Goal: Task Accomplishment & Management: Complete application form

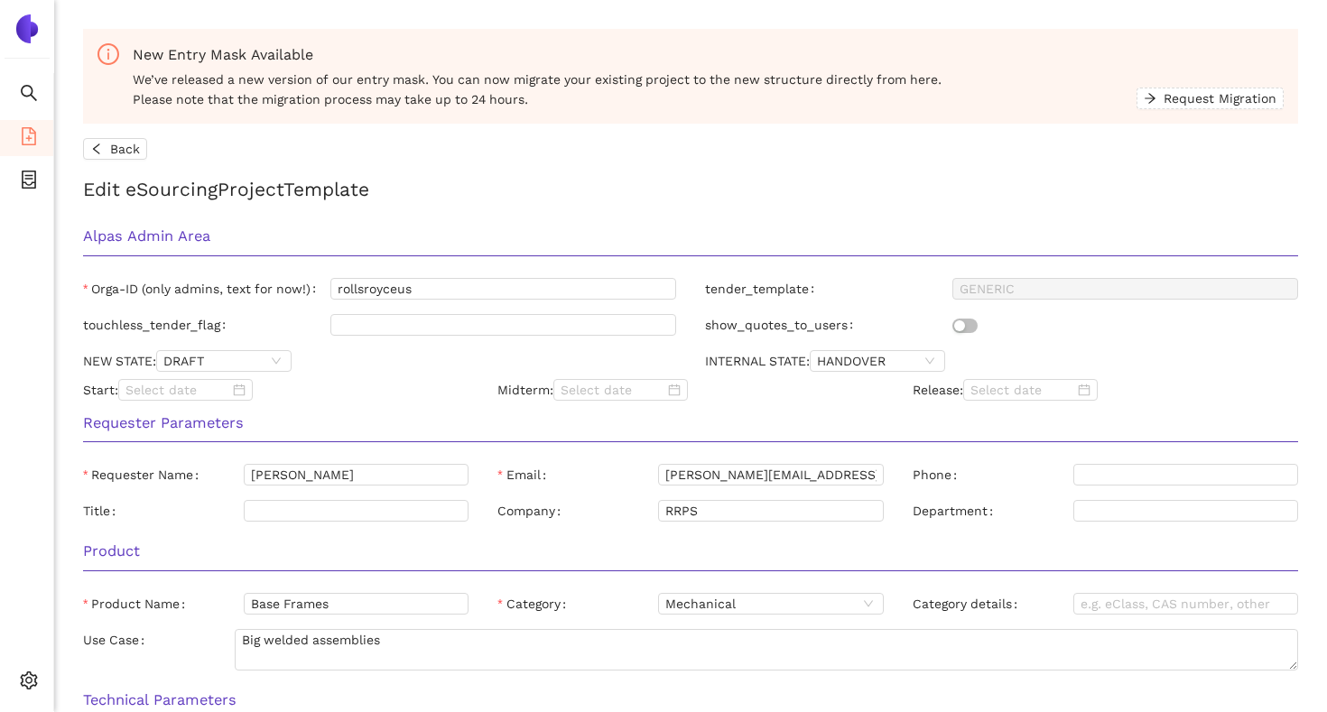
scroll to position [785, 0]
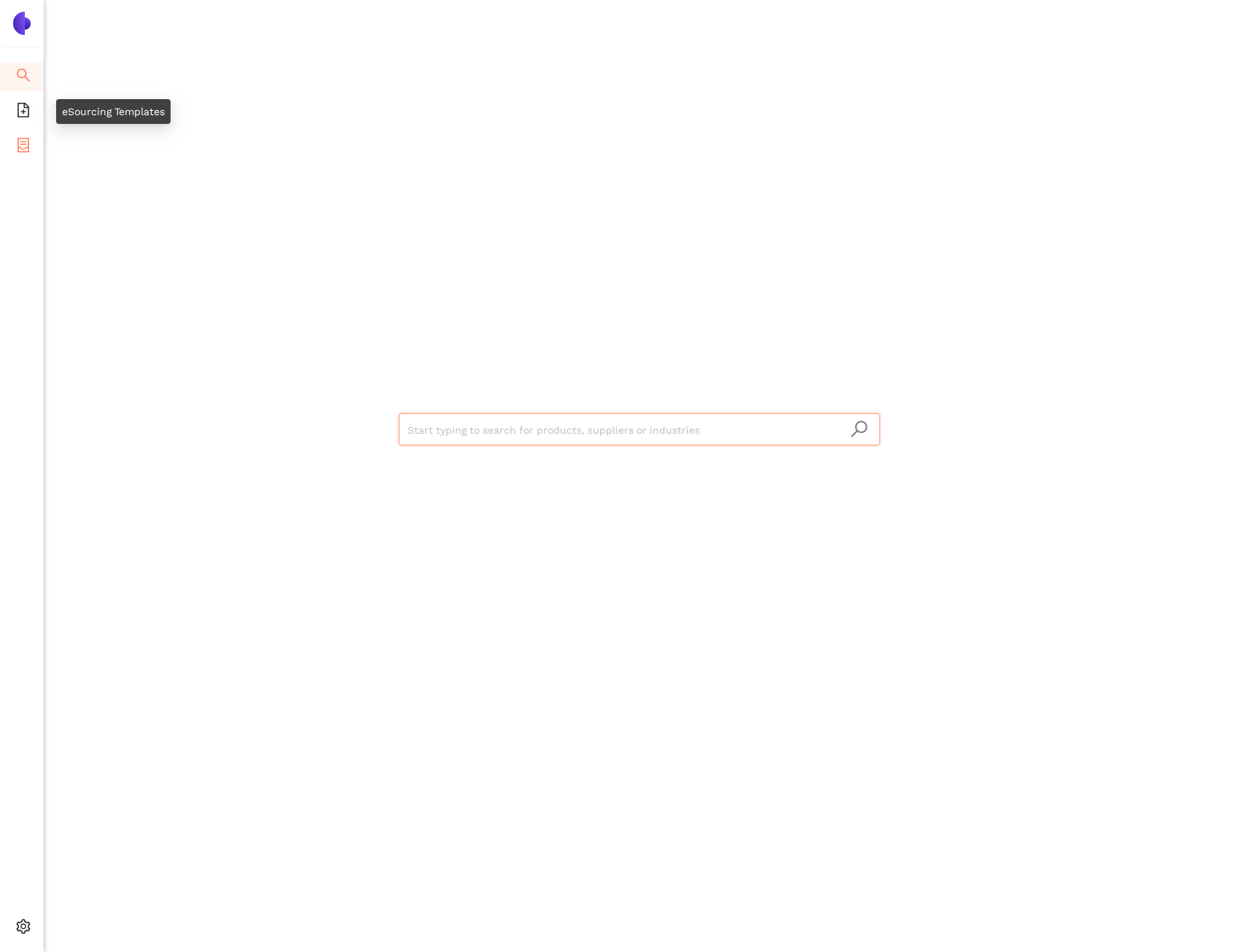
click at [28, 138] on icon "container" at bounding box center [23, 145] width 15 height 15
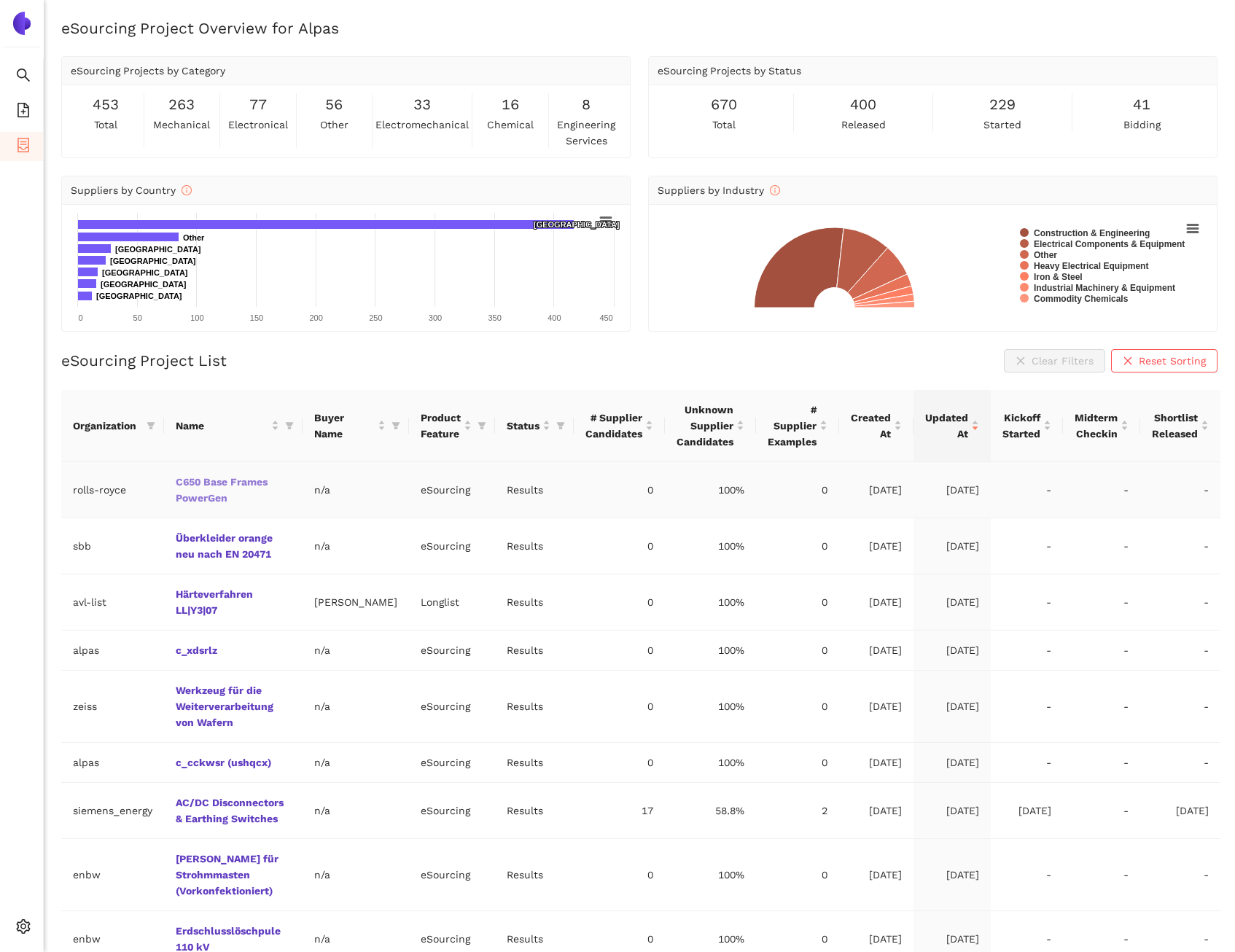
click at [0, 0] on link "C650 Base Frames PowerGen" at bounding box center [0, 0] width 0 height 0
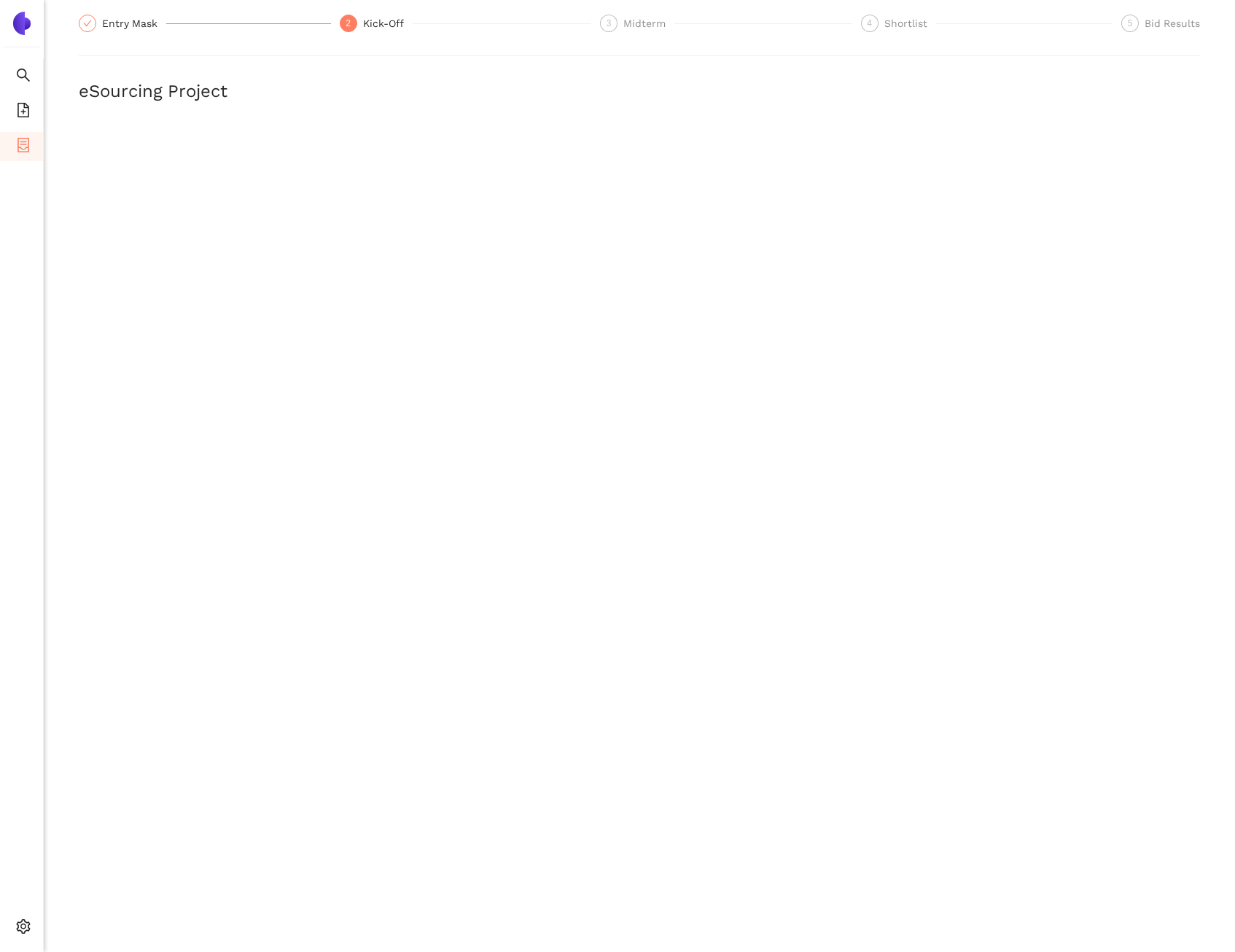
scroll to position [146, 0]
click at [98, 820] on span "Internal Area" at bounding box center [105, 821] width 65 height 11
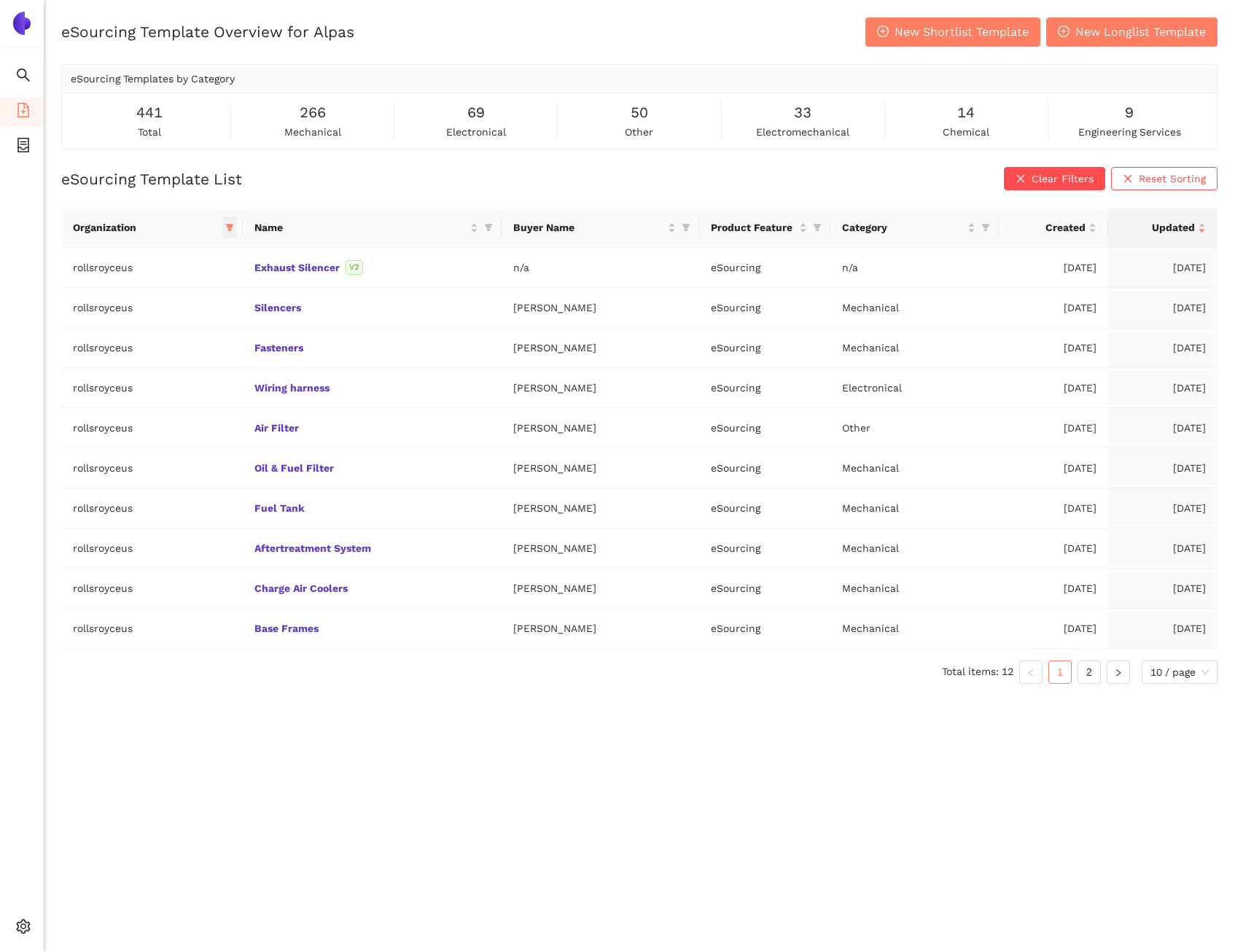
click at [226, 229] on icon "filter" at bounding box center [229, 227] width 9 height 9
click at [84, 485] on span "Reset" at bounding box center [78, 484] width 27 height 16
checkbox input "false"
click at [139, 250] on input "text" at bounding box center [141, 258] width 124 height 16
type input "D"
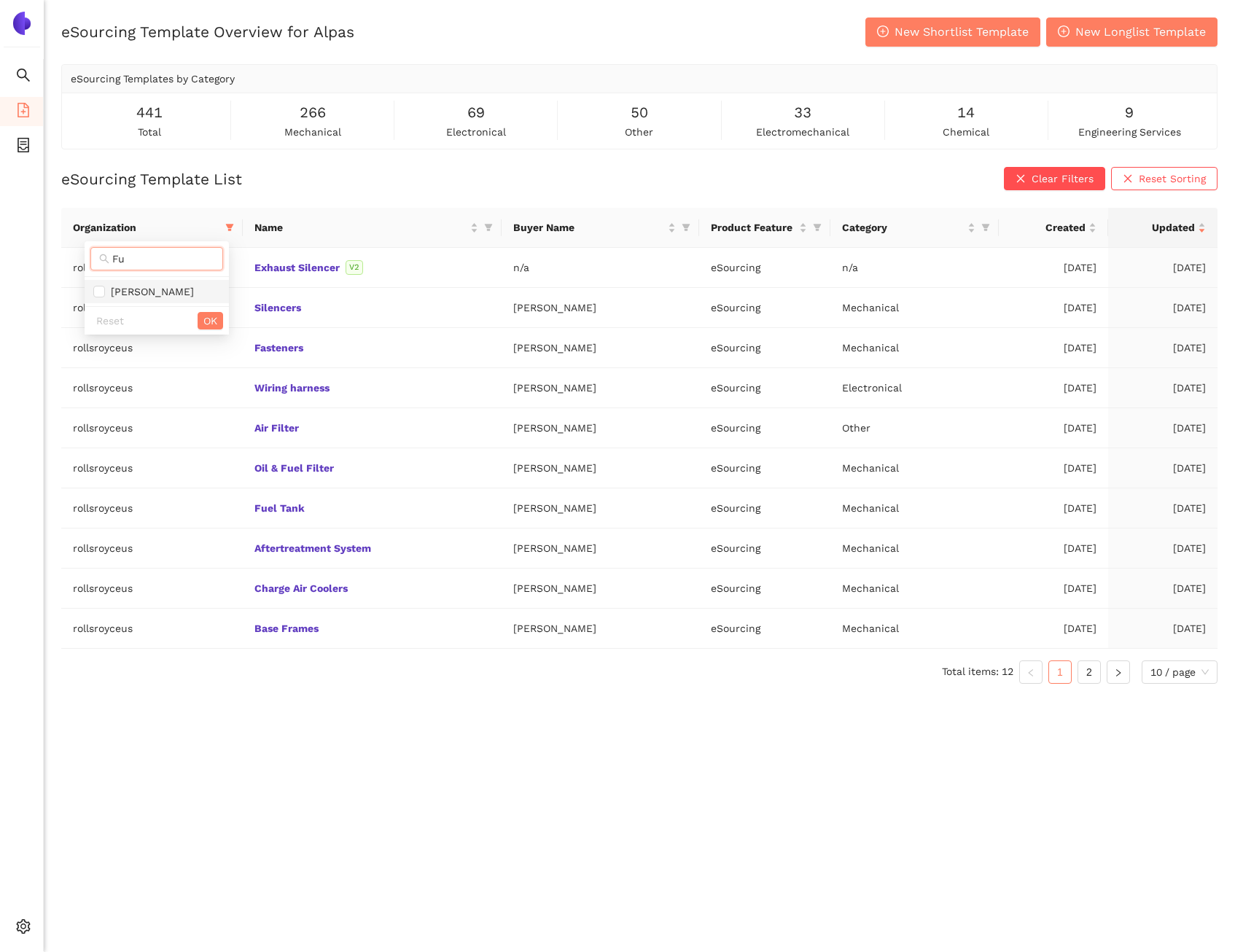
type input "Fu"
click at [128, 295] on span "fuchs" at bounding box center [149, 291] width 89 height 11
checkbox input "true"
click at [206, 318] on span "OK" at bounding box center [210, 321] width 14 height 16
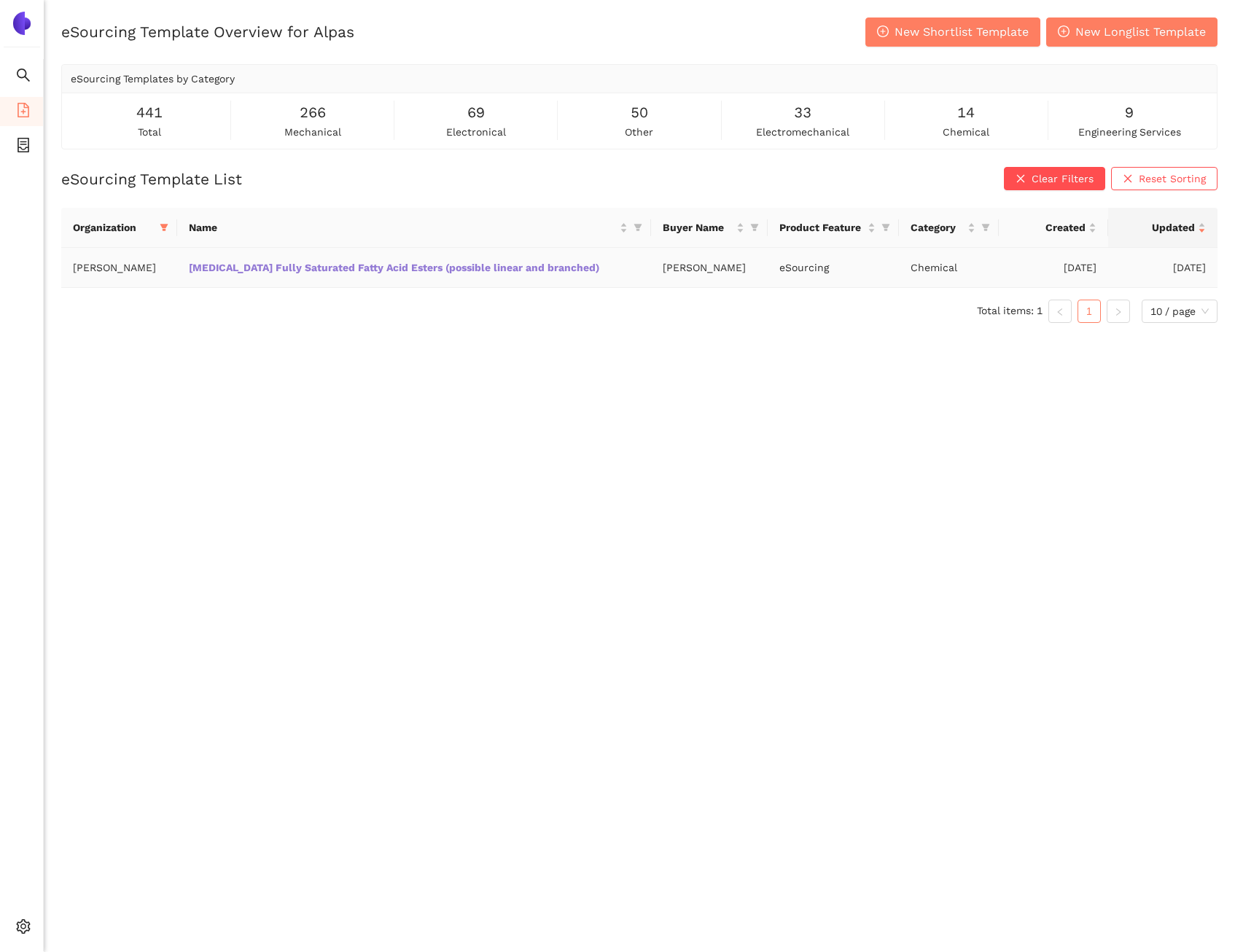
click at [0, 0] on link "Pentaerythritol Fully Saturated Fatty Acid Esters (possible linear and branched)" at bounding box center [0, 0] width 0 height 0
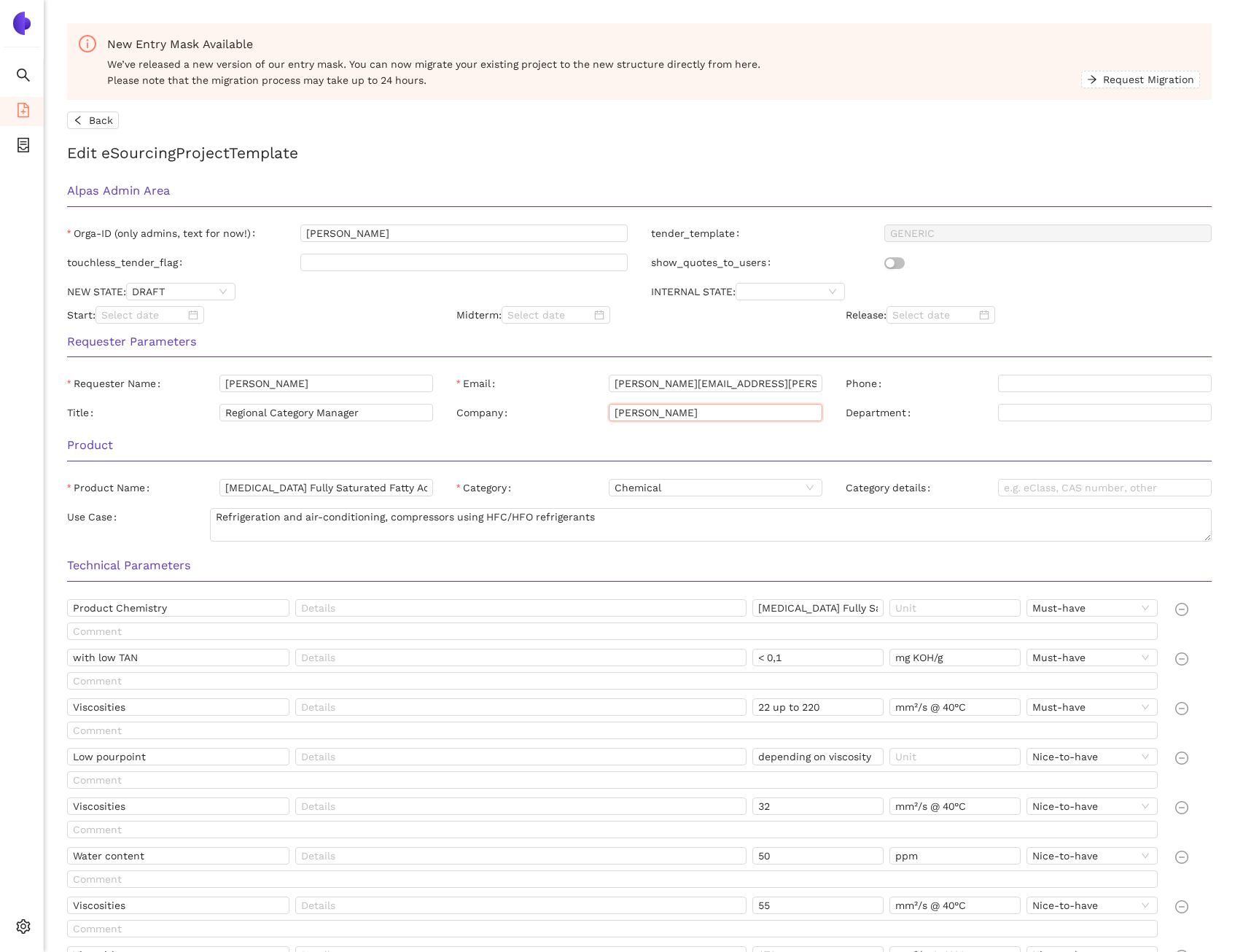
click at [708, 421] on input "FUCHS SE" at bounding box center [716, 413] width 213 height 18
click at [73, 819] on span "Internal Area" at bounding box center [105, 821] width 65 height 11
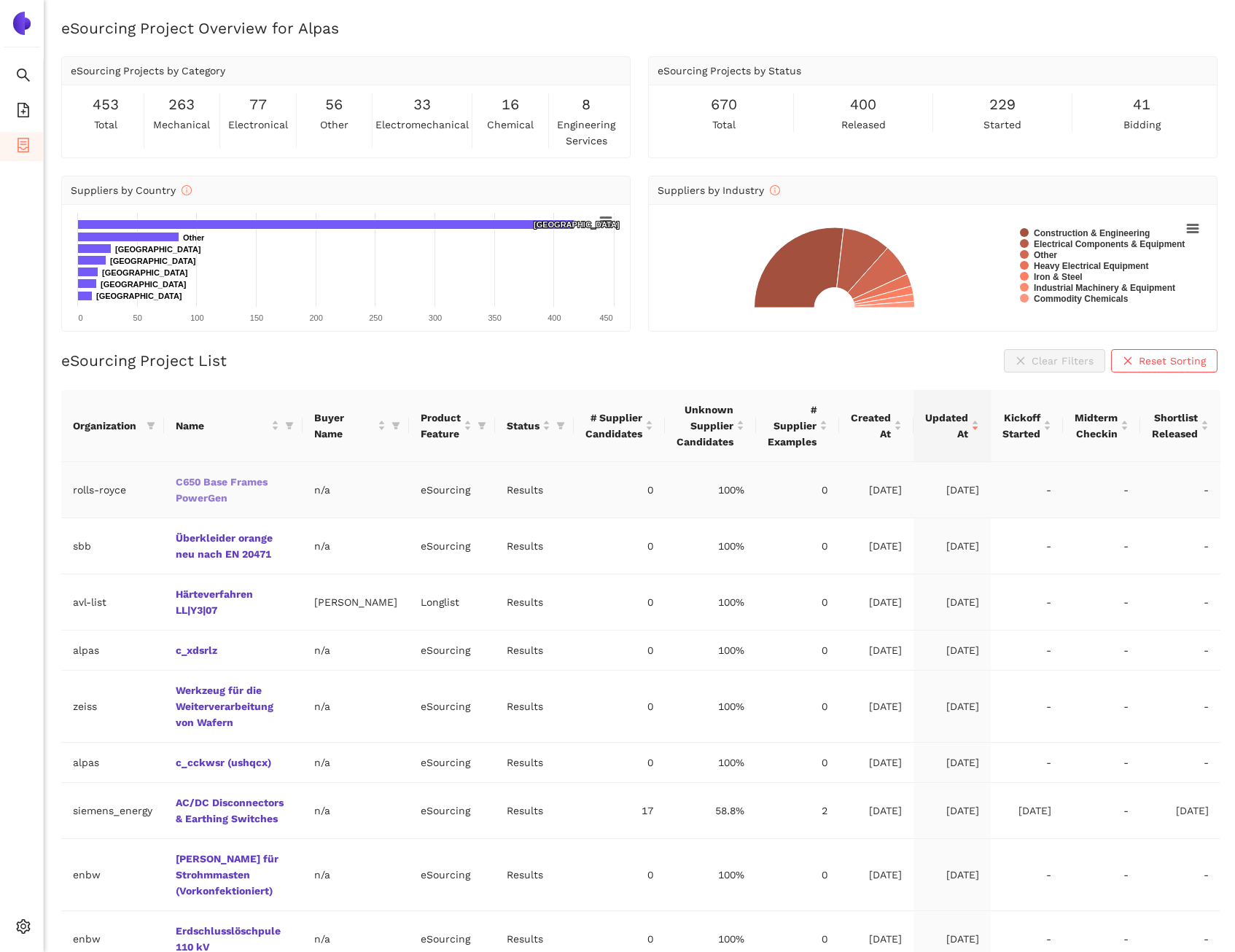
click at [0, 0] on link "C650 Base Frames PowerGen" at bounding box center [0, 0] width 0 height 0
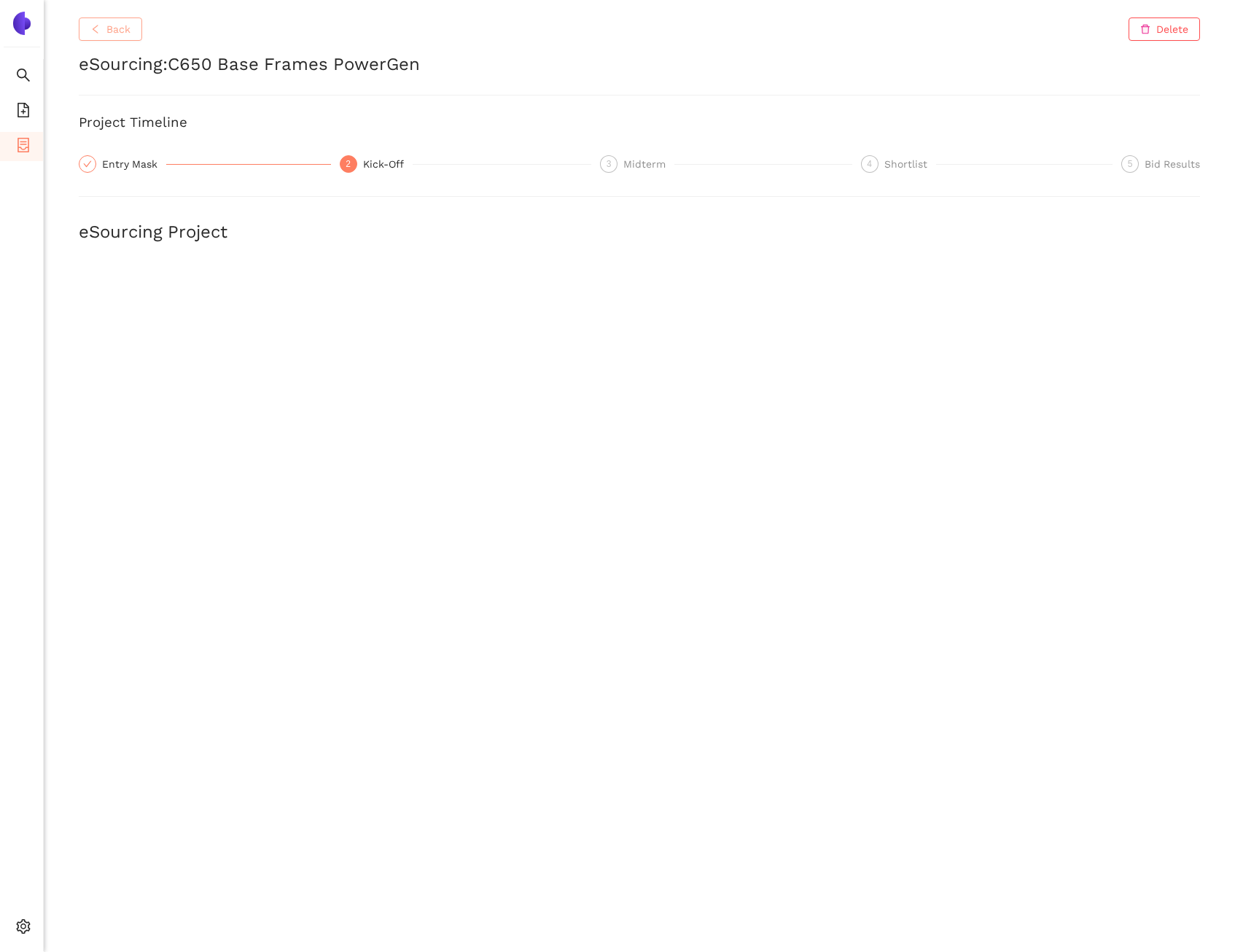
click at [86, 23] on button "Back" at bounding box center [110, 29] width 64 height 23
click at [131, 28] on button "Back" at bounding box center [110, 29] width 64 height 23
click at [114, 33] on span "Back" at bounding box center [119, 29] width 24 height 16
click at [225, 44] on div "Back Delete eSourcing : Überkleider orange neu nach EN 20471 Project Timeline E…" at bounding box center [639, 476] width 1191 height 952
click at [120, 29] on span "Back" at bounding box center [119, 29] width 24 height 16
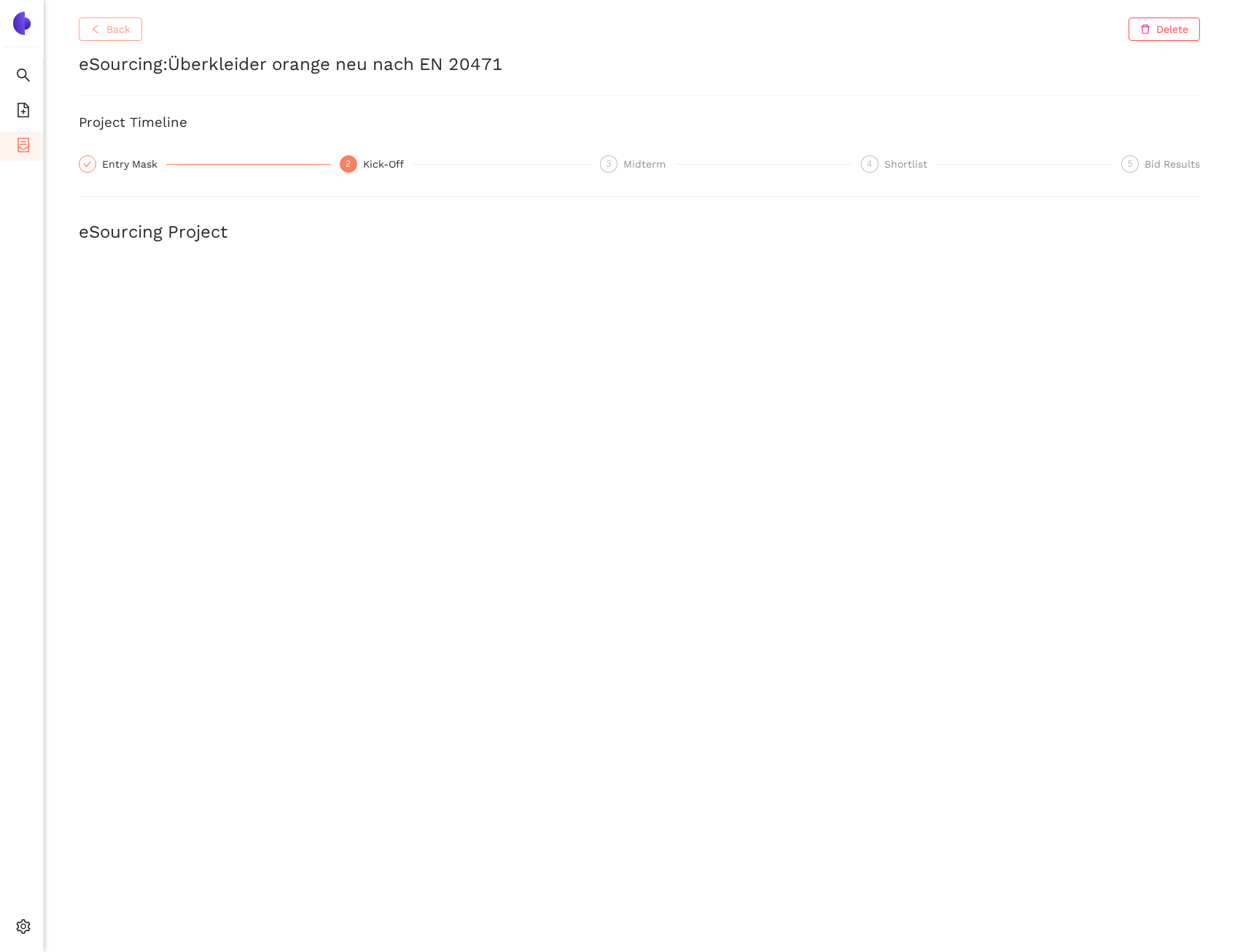
click at [86, 19] on button "Back" at bounding box center [110, 29] width 64 height 23
click at [24, 138] on icon "container" at bounding box center [23, 145] width 11 height 15
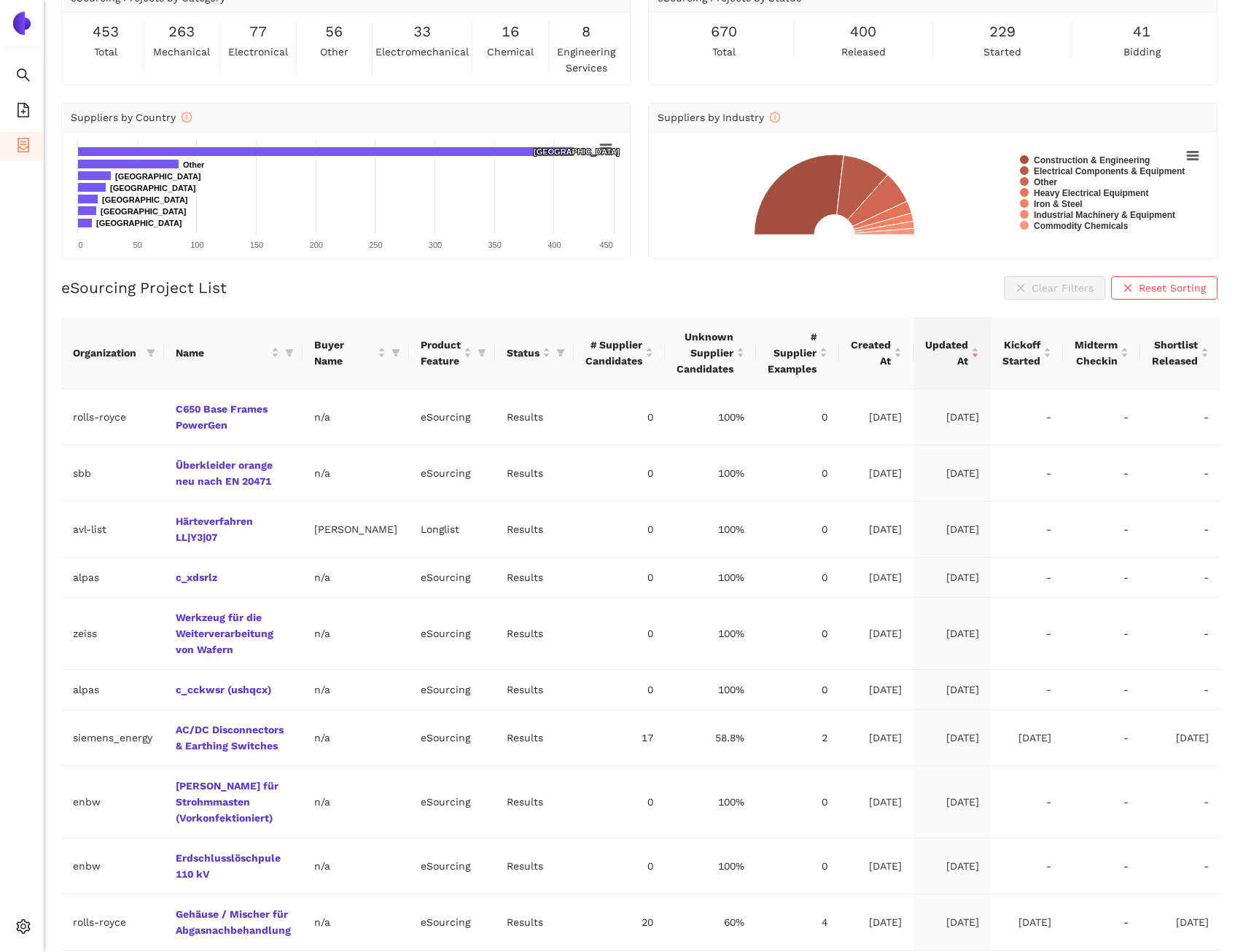
scroll to position [72, 0]
click at [0, 0] on link "Härteverfahren LL|Y3|07" at bounding box center [0, 0] width 0 height 0
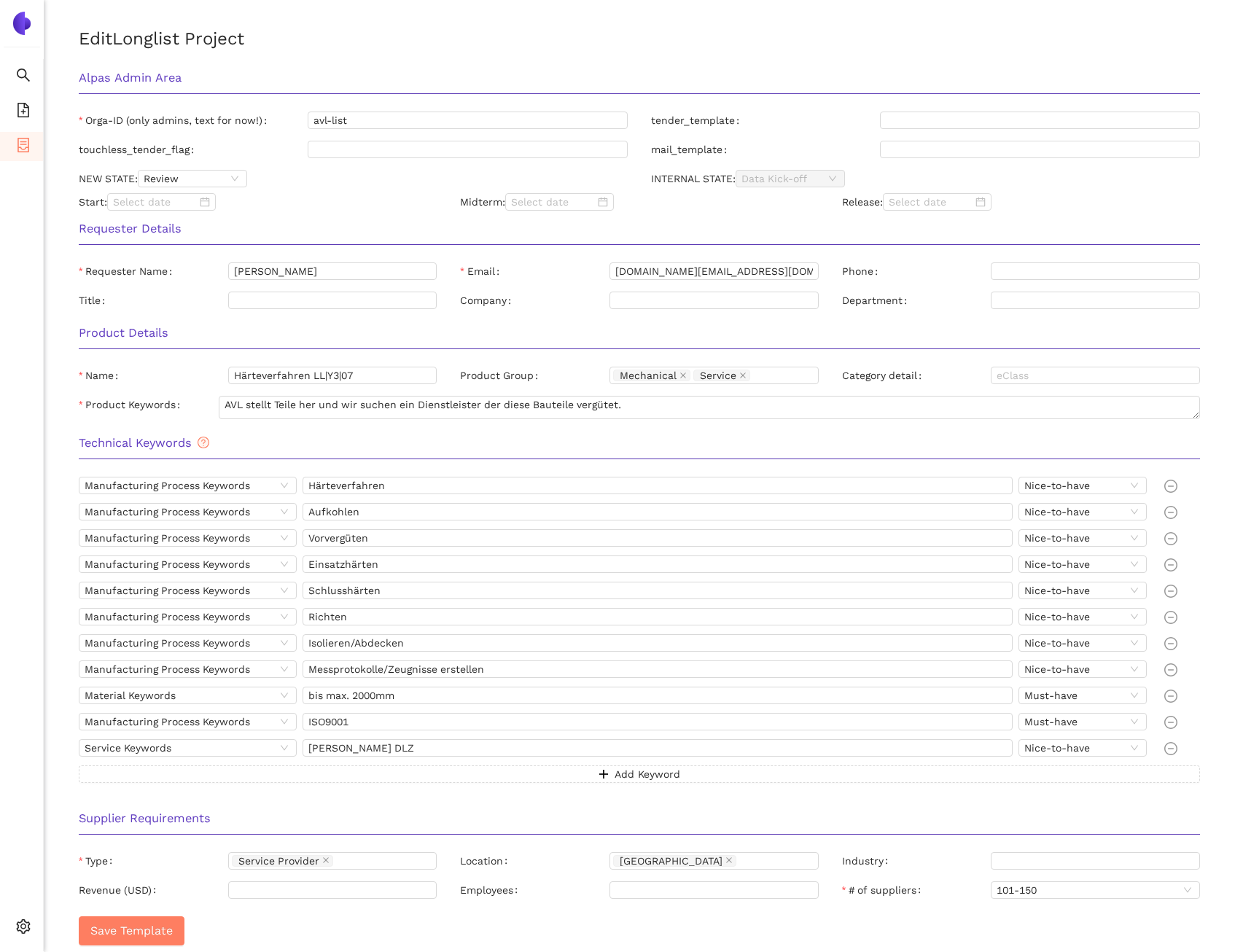
scroll to position [222, 0]
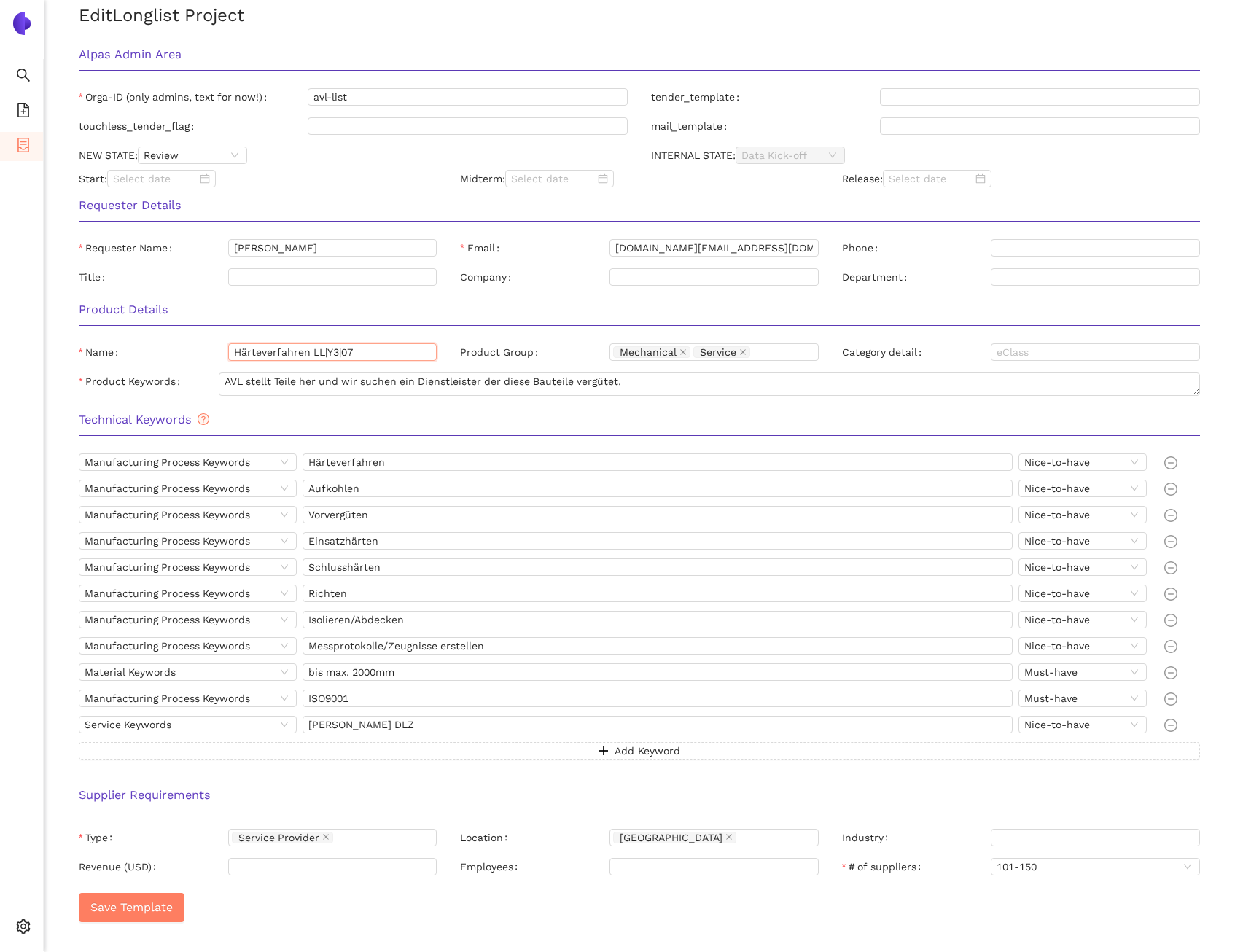
click at [357, 349] on input "Härteverfahren LL|Y3|07" at bounding box center [333, 352] width 209 height 18
click at [371, 459] on input "Härteverfahren" at bounding box center [657, 462] width 710 height 18
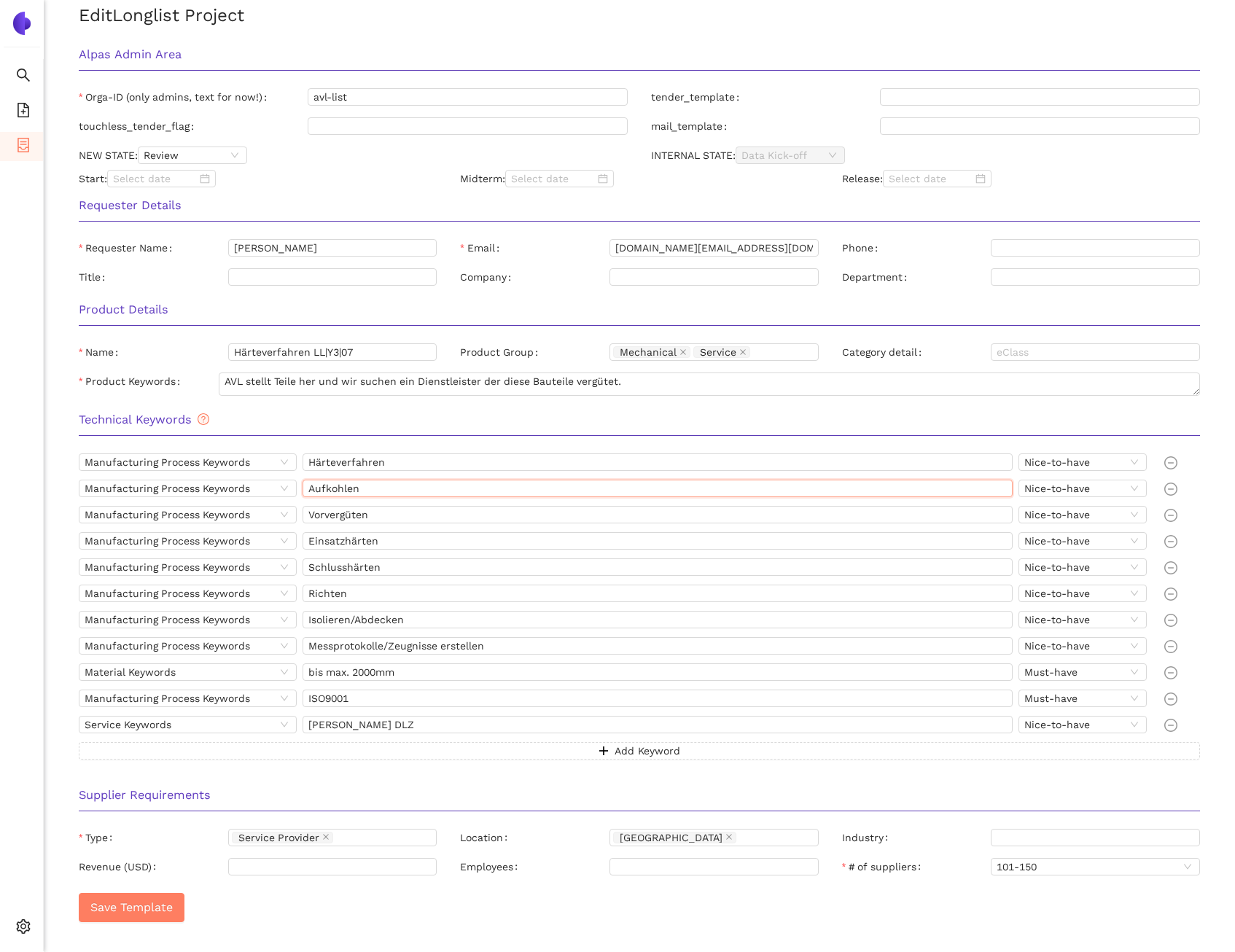
click at [378, 493] on input "Aufkohlen" at bounding box center [657, 489] width 710 height 18
click at [378, 520] on input "Vorvergüten" at bounding box center [657, 514] width 710 height 18
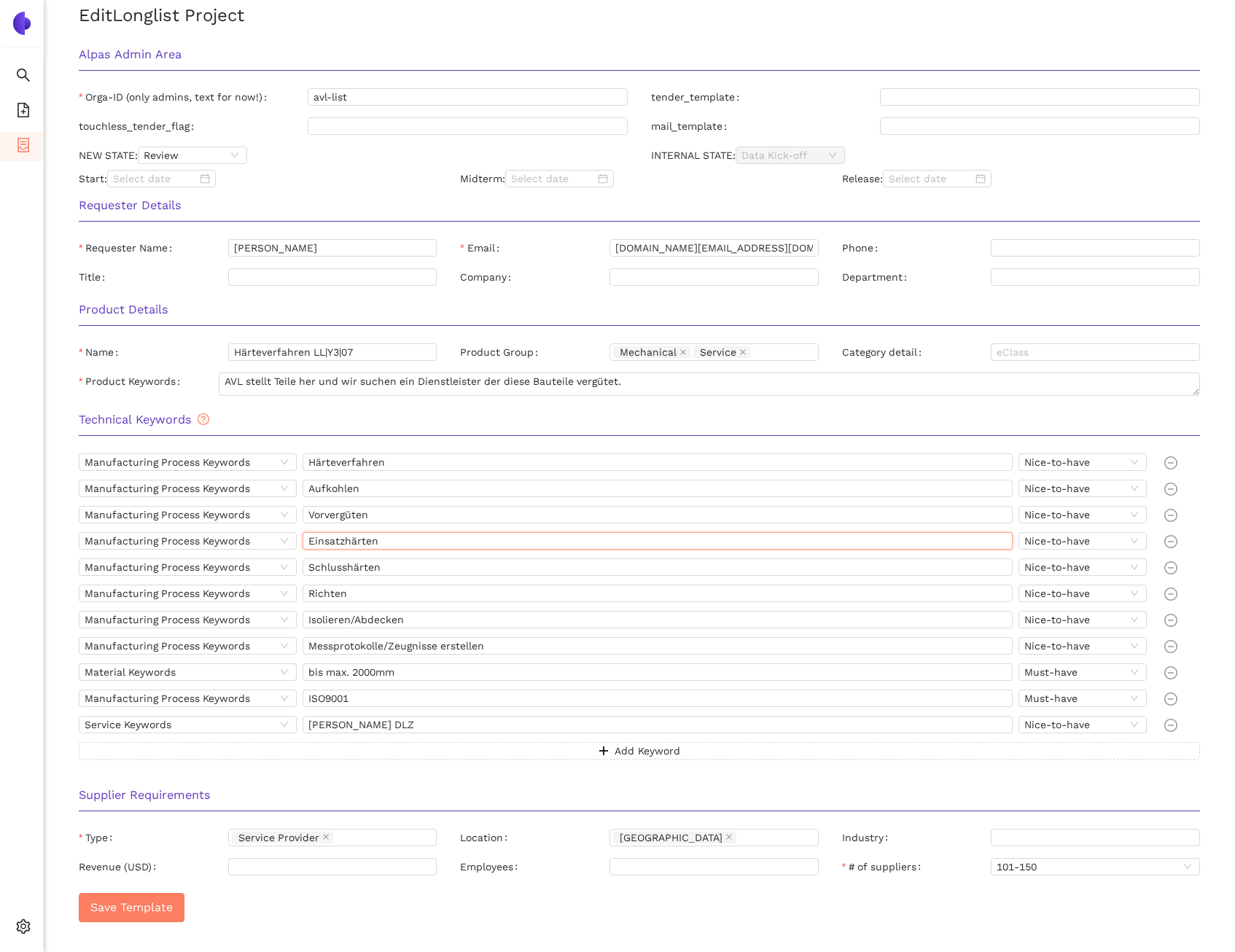
click at [380, 543] on input "Einsatzhärten" at bounding box center [657, 541] width 710 height 18
click at [423, 569] on input "Schlusshärten" at bounding box center [657, 567] width 710 height 18
click at [378, 595] on input "Richten" at bounding box center [657, 593] width 710 height 18
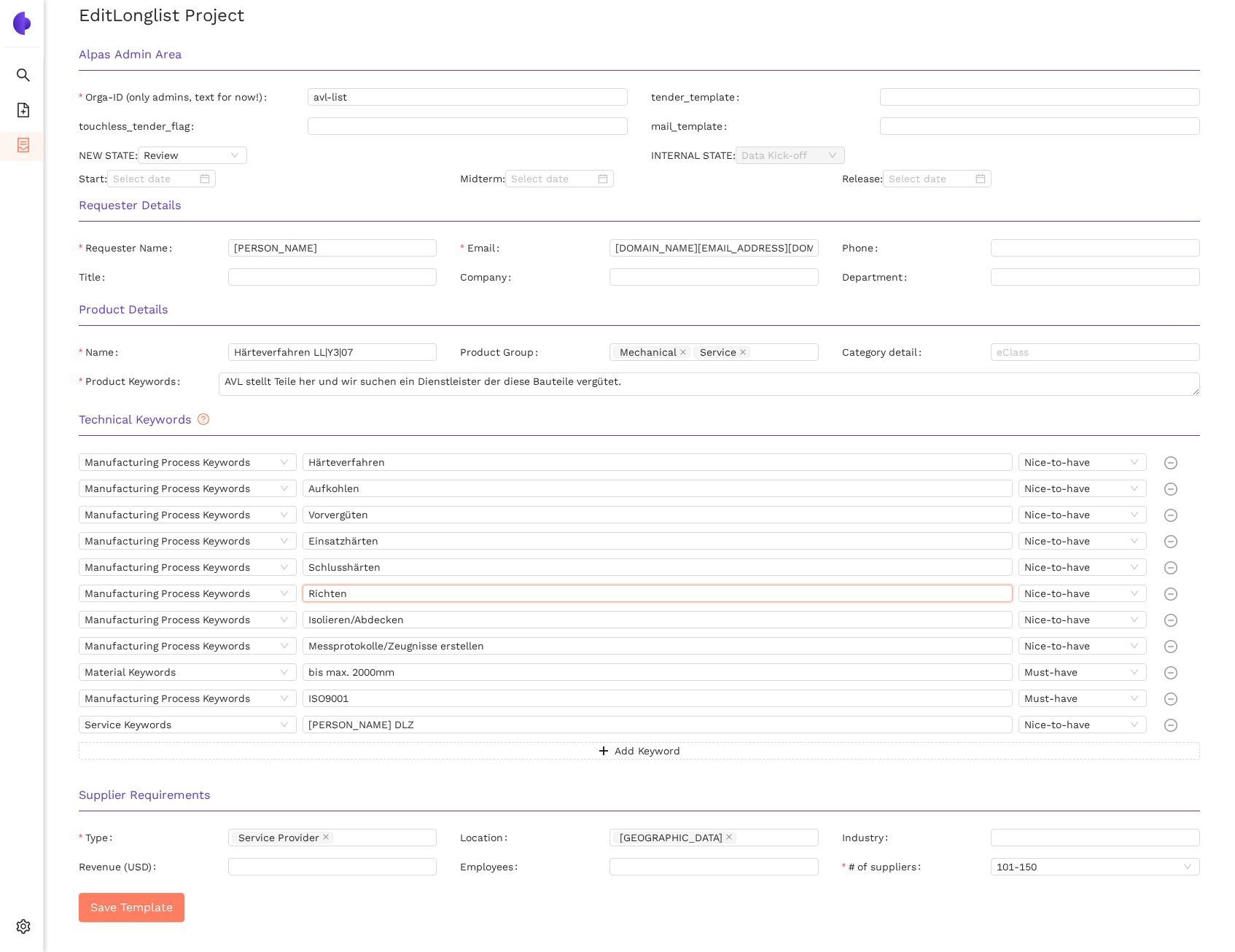
click at [378, 595] on input "Richten" at bounding box center [657, 593] width 710 height 18
click at [359, 619] on input "Isolieren/Abdecken" at bounding box center [657, 619] width 710 height 18
click at [472, 647] on input "Messprotokolle/Zeugnisse erstellen" at bounding box center [657, 646] width 710 height 18
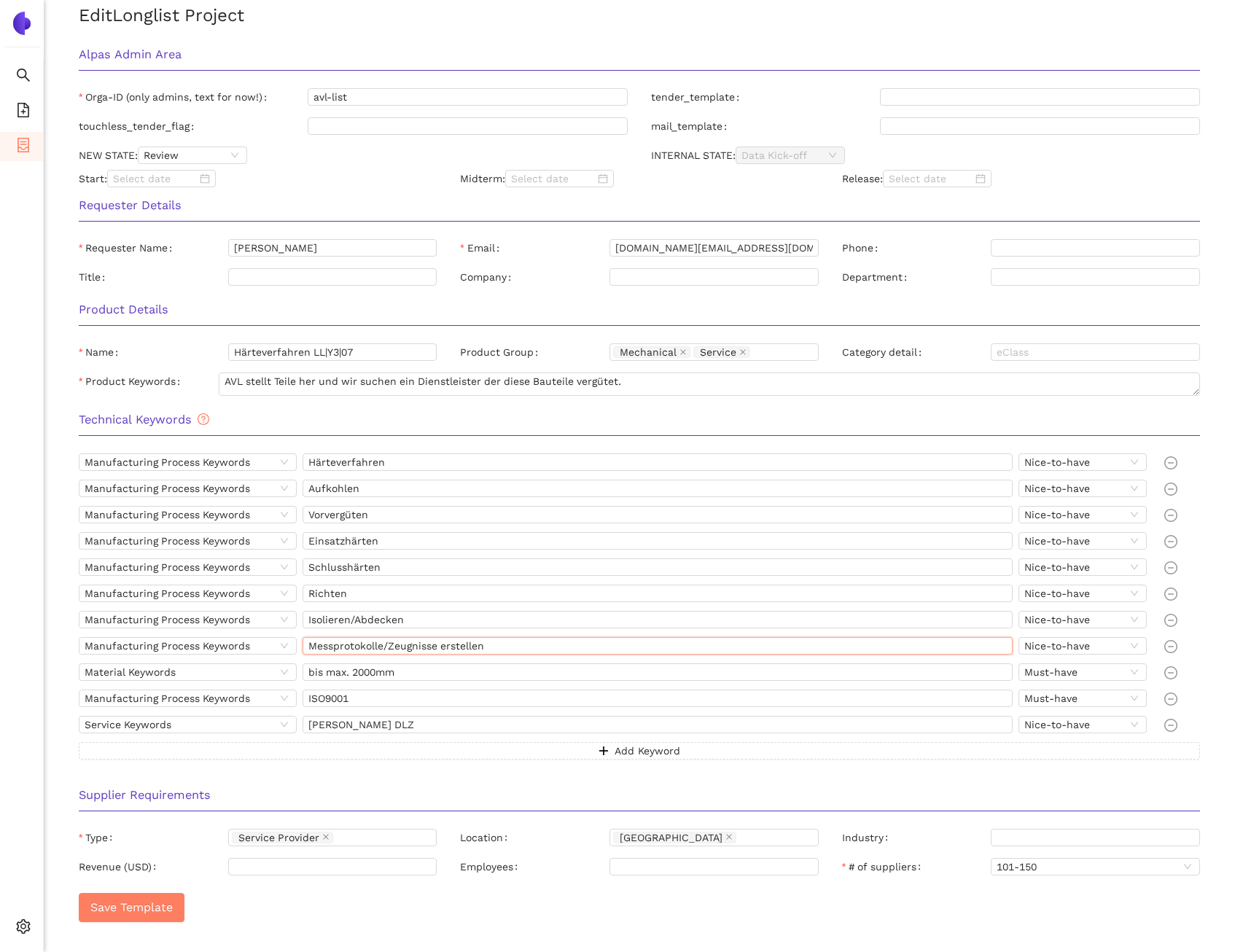
click at [472, 647] on input "Messprotokolle/Zeugnisse erstellen" at bounding box center [657, 646] width 710 height 18
click at [383, 722] on input "Schnelle DLZ" at bounding box center [657, 724] width 710 height 18
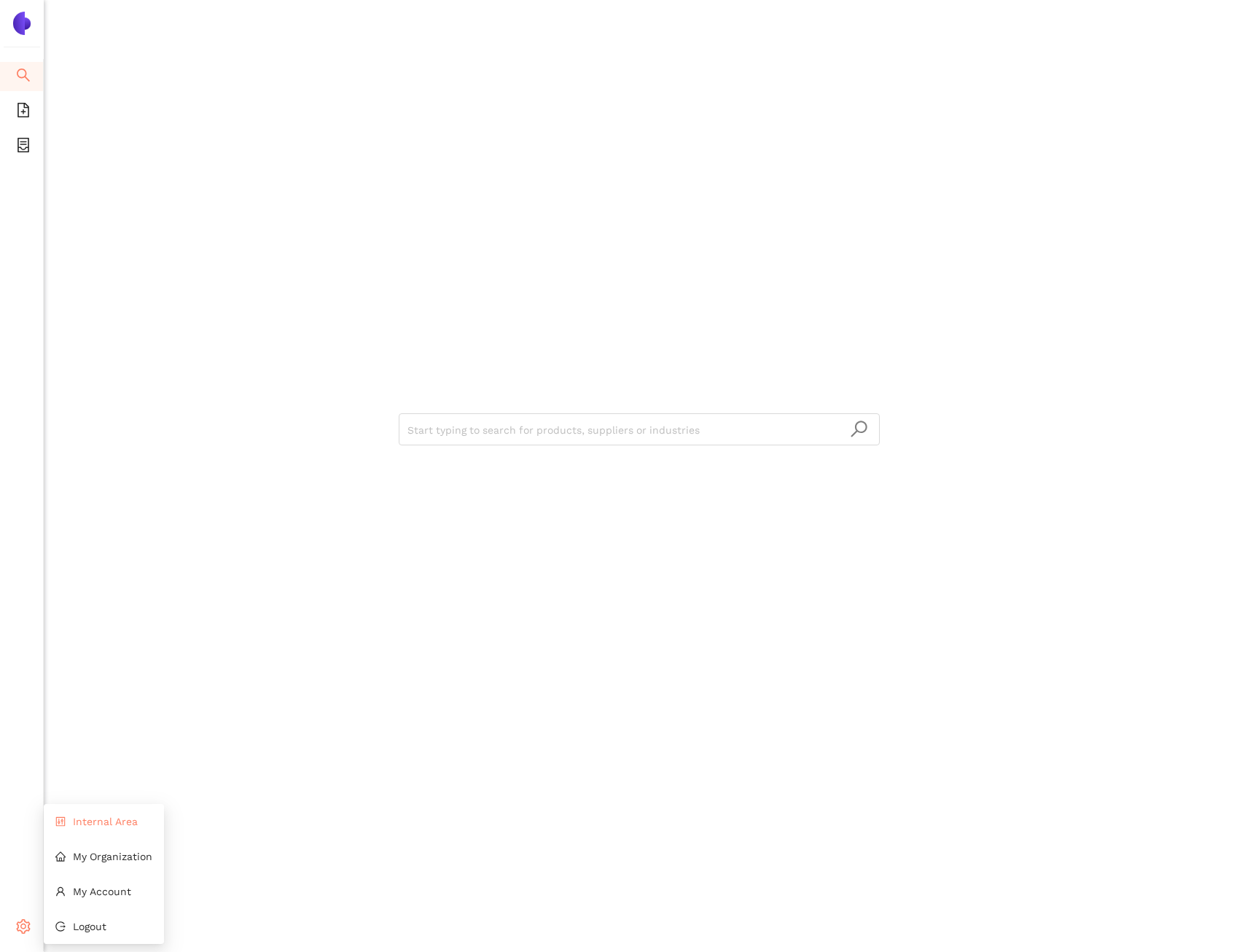
click at [96, 814] on li "Internal Area" at bounding box center [103, 821] width 120 height 29
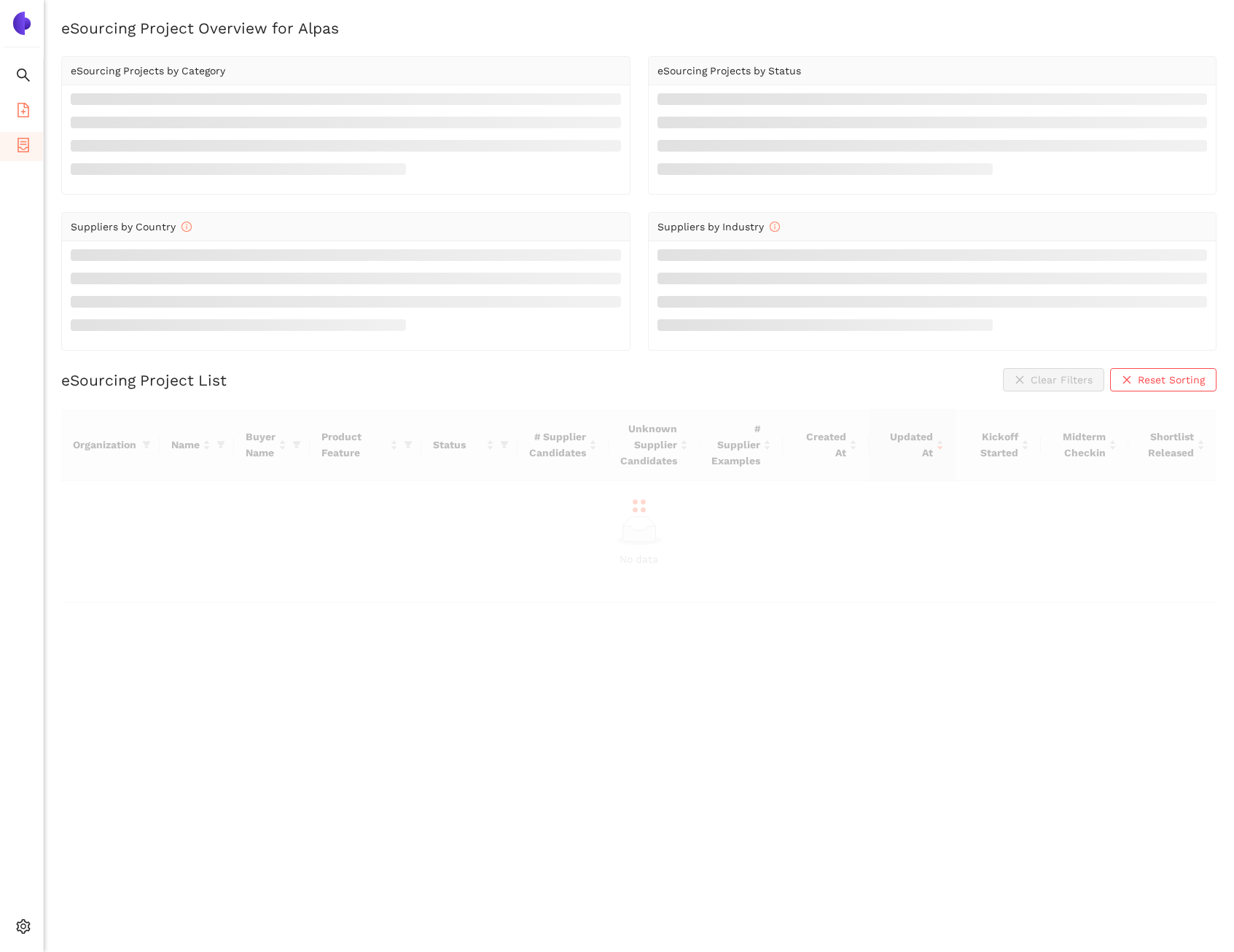
click at [26, 120] on span "file-add" at bounding box center [23, 112] width 15 height 29
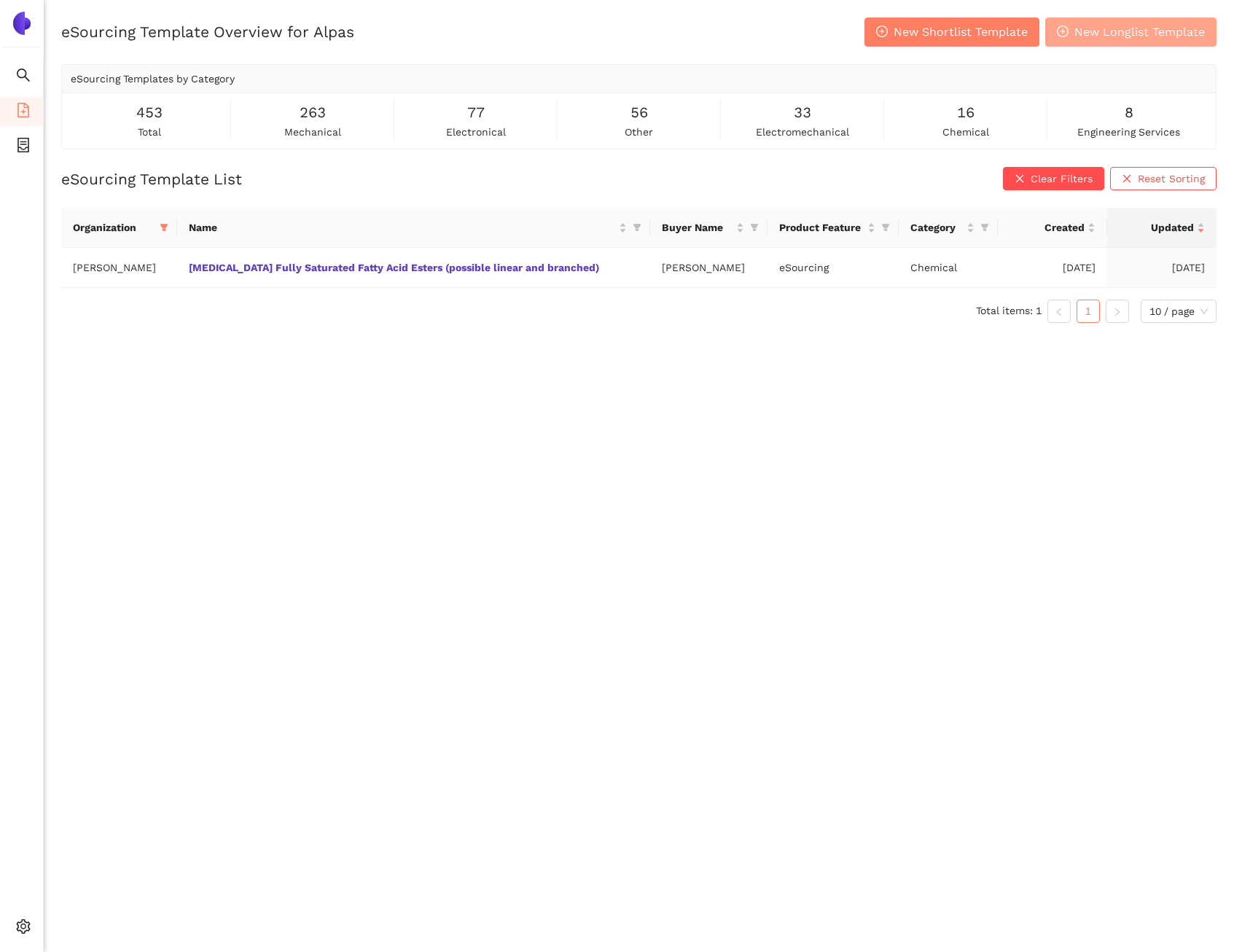
click at [1060, 35] on icon "plus-circle" at bounding box center [1063, 31] width 11 height 11
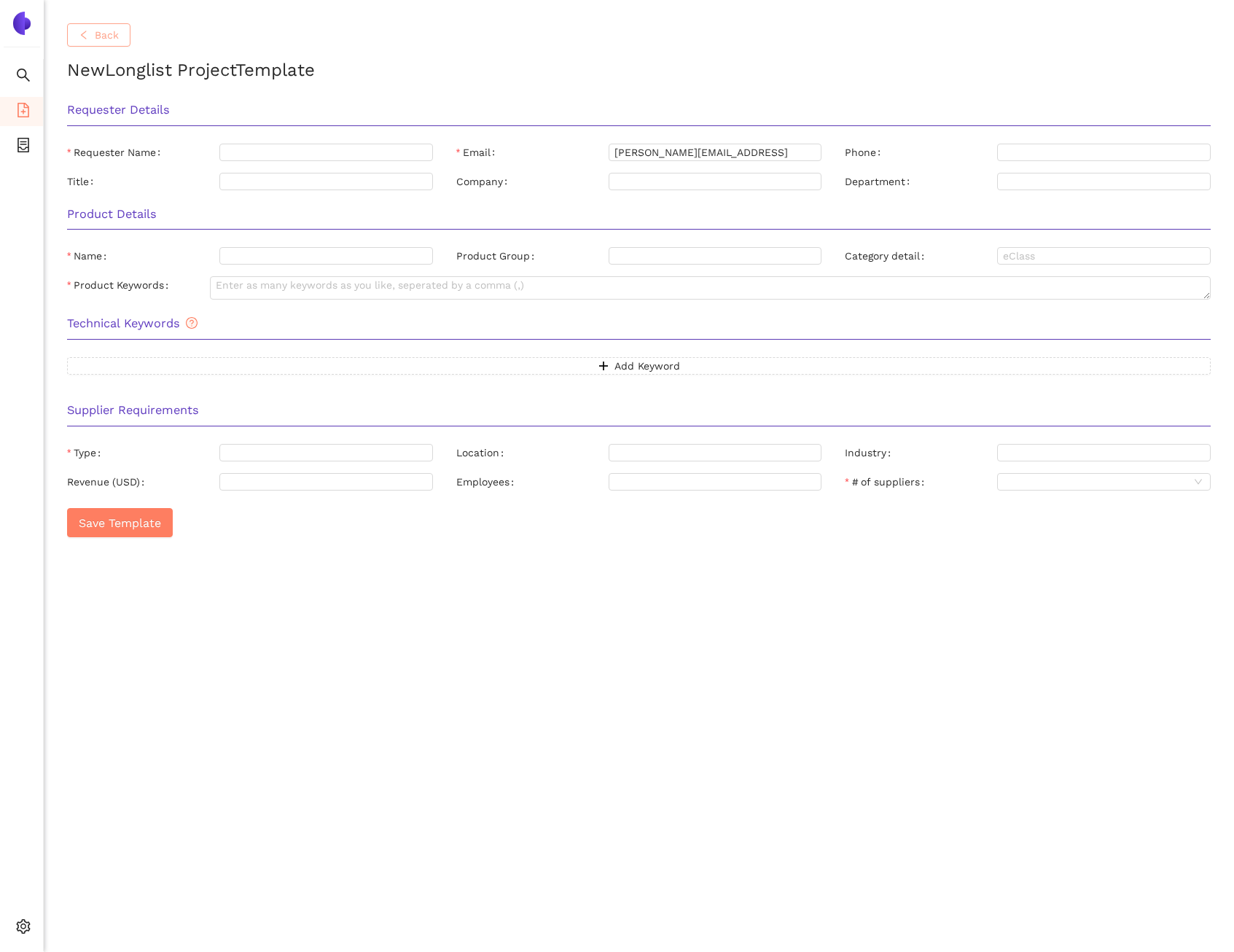
click at [107, 38] on span "Back" at bounding box center [107, 35] width 24 height 16
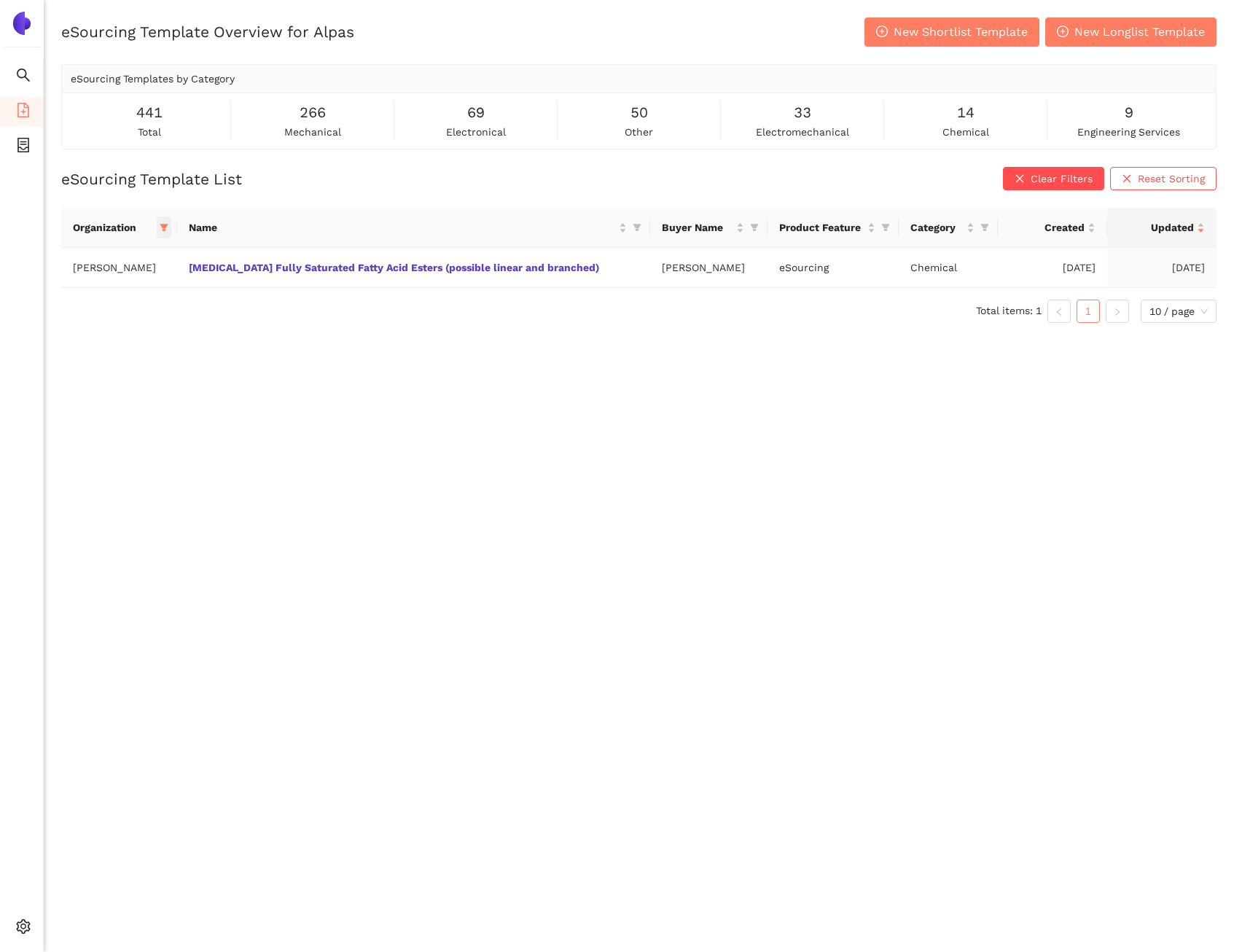
click at [161, 228] on icon "filter" at bounding box center [165, 228] width 8 height 7
click at [166, 487] on span "Reset" at bounding box center [175, 484] width 27 height 16
checkbox input "false"
click at [313, 493] on div "Reset OK" at bounding box center [233, 483] width 166 height 28
click at [304, 487] on span "OK" at bounding box center [296, 484] width 14 height 16
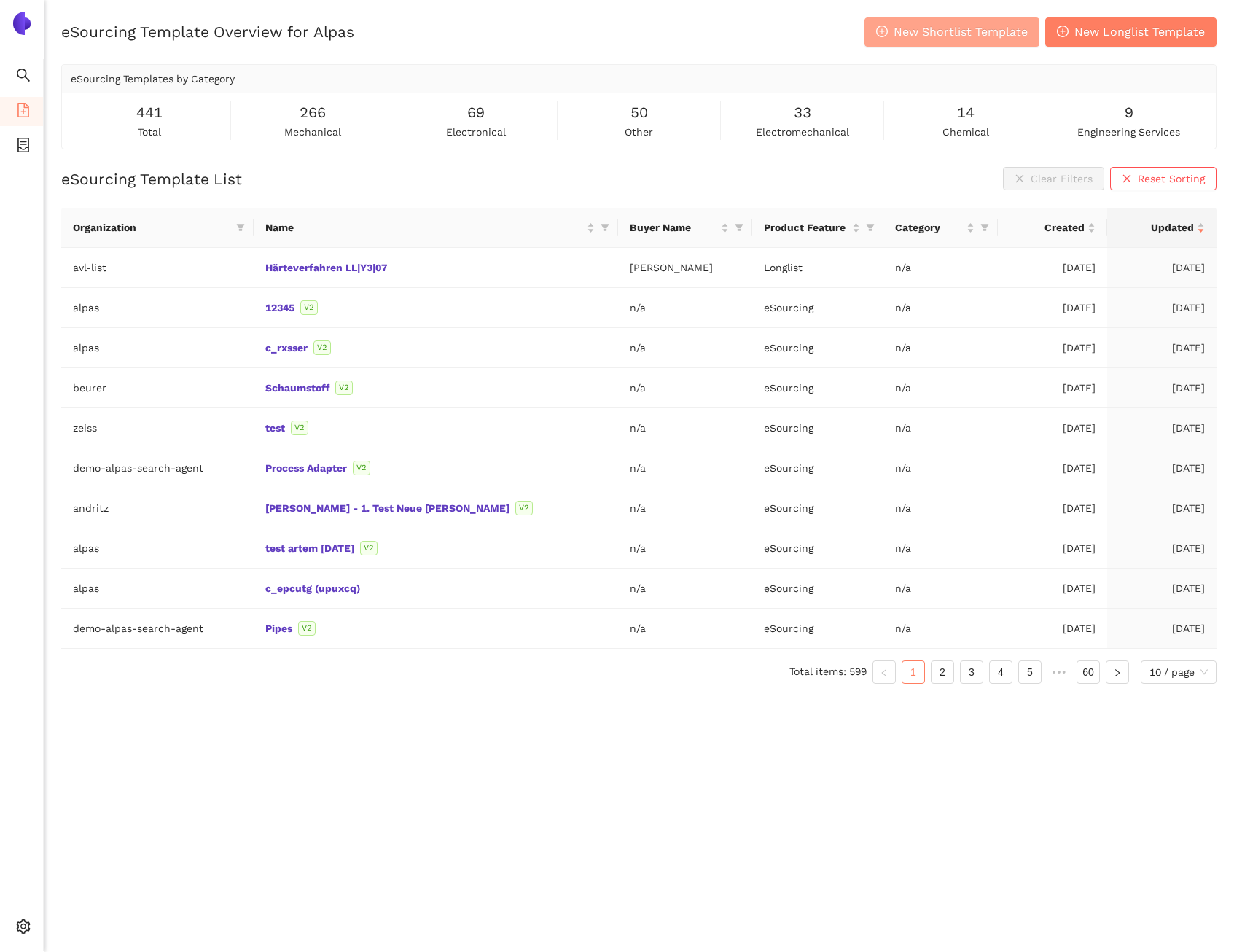
click at [934, 40] on span "New Shortlist Template" at bounding box center [961, 31] width 134 height 19
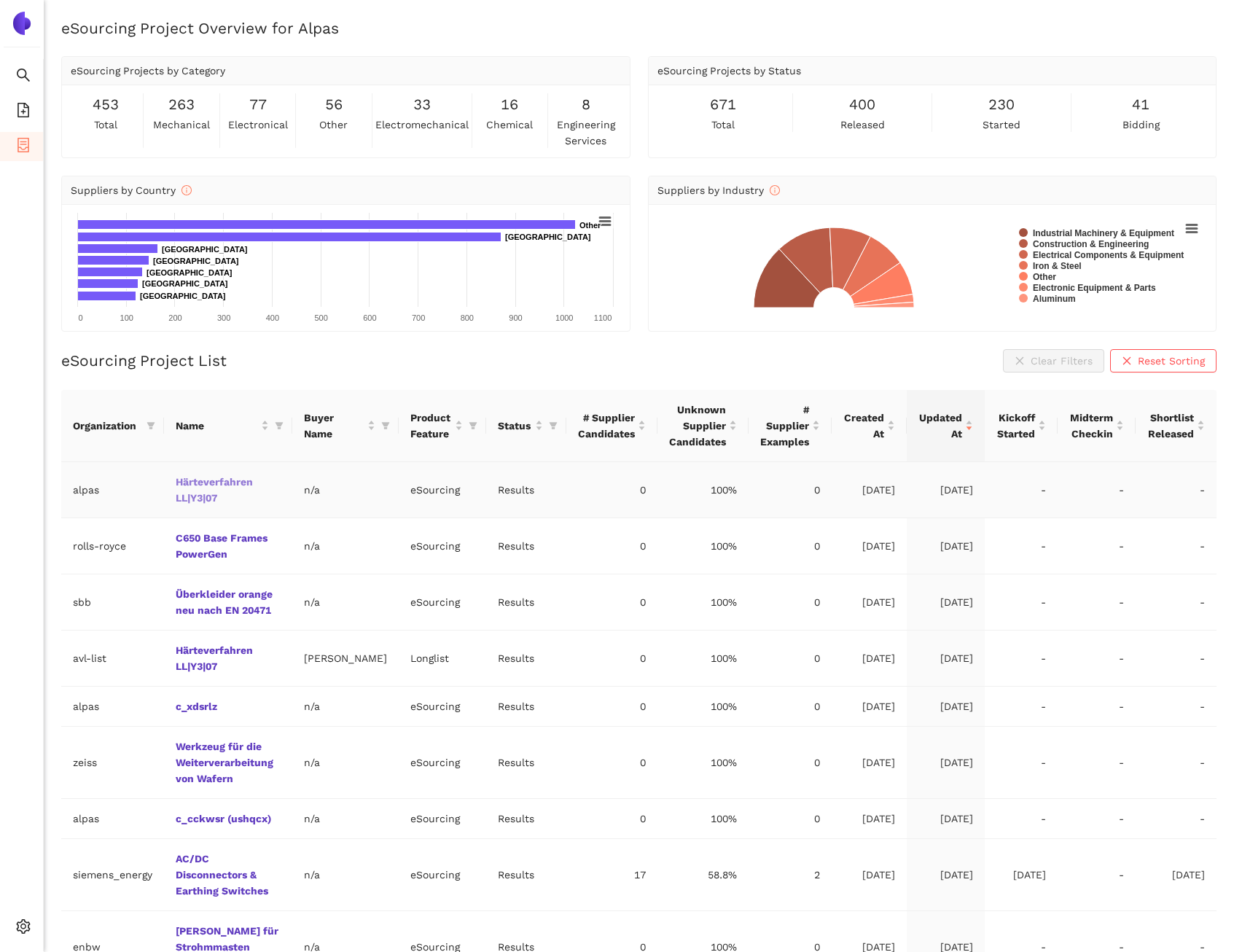
click at [0, 0] on link "Härteverfahren LL|Y3|07" at bounding box center [0, 0] width 0 height 0
